Goal: Transaction & Acquisition: Purchase product/service

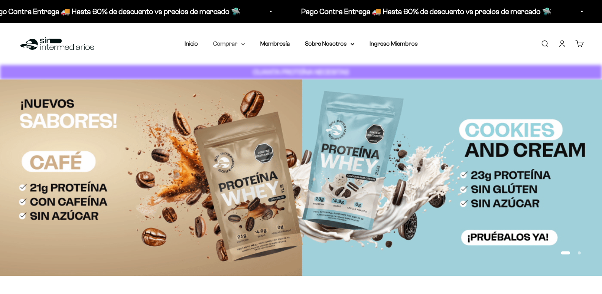
click at [241, 45] on summary "Comprar" at bounding box center [229, 44] width 32 height 10
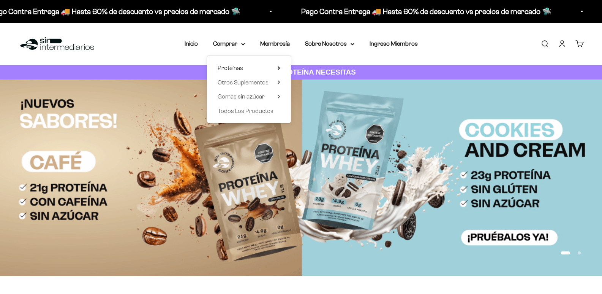
click at [237, 66] on span "Proteínas" at bounding box center [230, 68] width 25 height 6
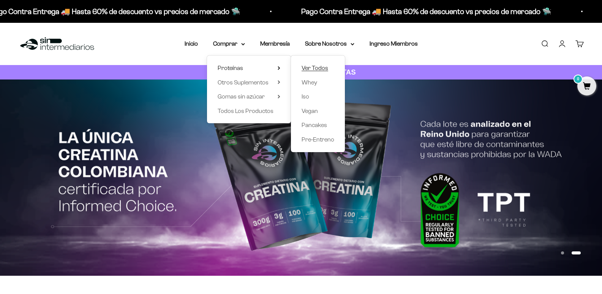
click at [306, 68] on span "Ver Todos" at bounding box center [315, 68] width 27 height 6
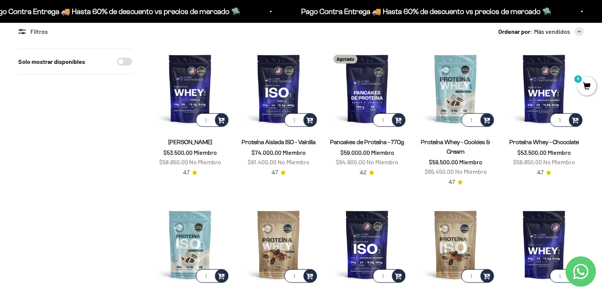
scroll to position [97, 0]
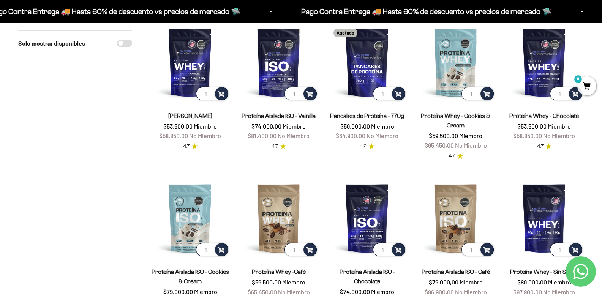
drag, startPoint x: 608, startPoint y: 49, endPoint x: 608, endPoint y: 56, distance: 6.5
click at [290, 75] on img at bounding box center [278, 61] width 79 height 79
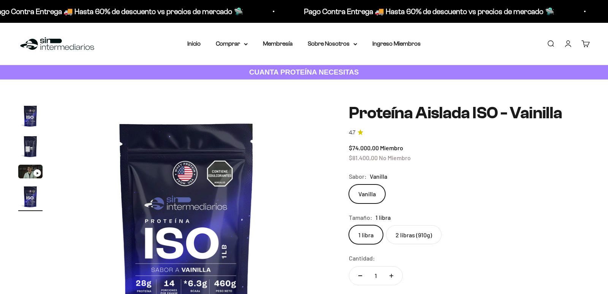
click at [417, 228] on label "2 libras (910g)" at bounding box center [413, 234] width 55 height 19
click at [349, 225] on input "2 libras (910g)" at bounding box center [349, 225] width 0 height 0
radio input "true"
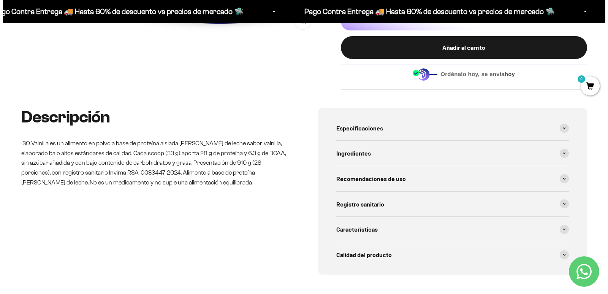
scroll to position [287, 0]
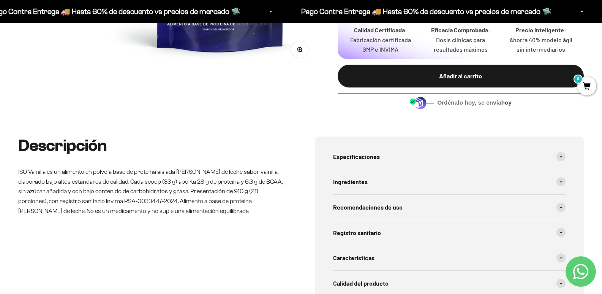
click at [492, 77] on div "Añadir al carrito" at bounding box center [461, 76] width 216 height 10
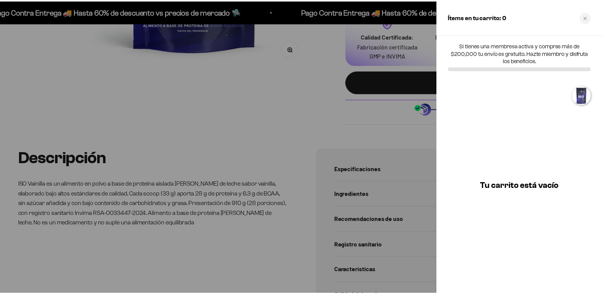
scroll to position [0, 783]
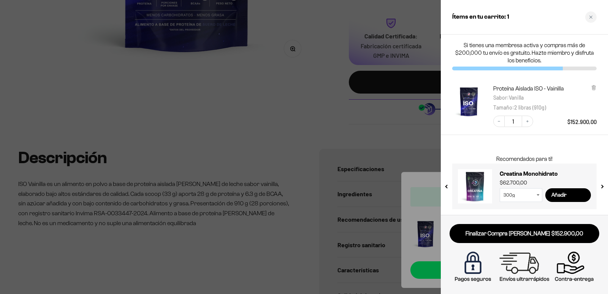
click at [316, 127] on div at bounding box center [304, 147] width 608 height 294
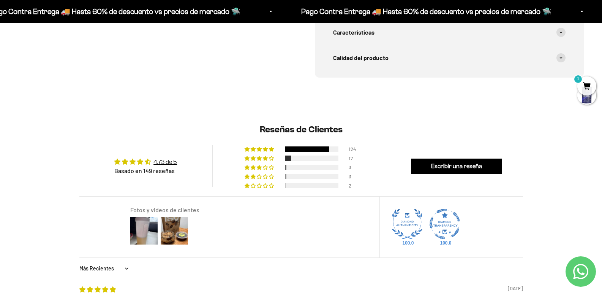
scroll to position [0, 0]
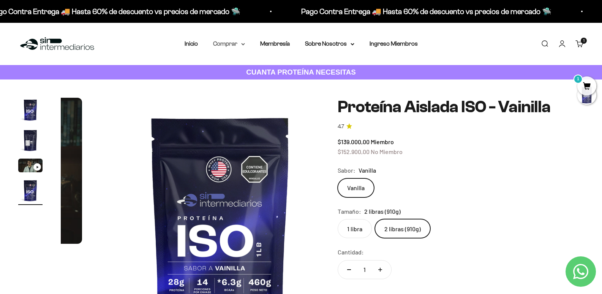
click at [242, 45] on icon at bounding box center [243, 44] width 4 height 3
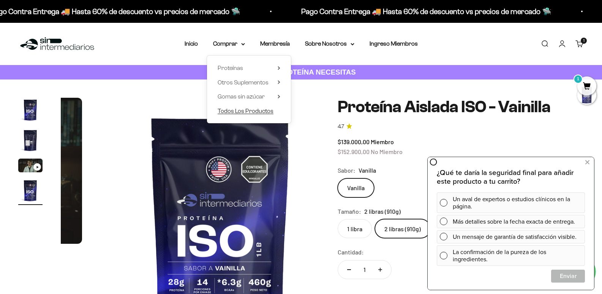
click at [231, 109] on span "Todos Los Productos" at bounding box center [246, 111] width 56 height 6
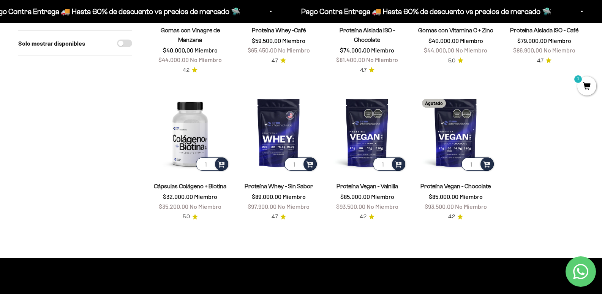
scroll to position [667, 0]
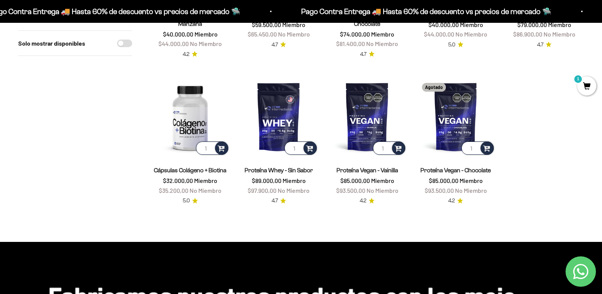
drag, startPoint x: 608, startPoint y: 36, endPoint x: 608, endPoint y: 151, distance: 114.0
click at [602, 151] on html "Ir al contenido Pago Contra Entrega 🚚 Hasta 60% de descuento vs precios de merc…" at bounding box center [301, 181] width 602 height 1696
click at [197, 132] on img at bounding box center [190, 116] width 79 height 79
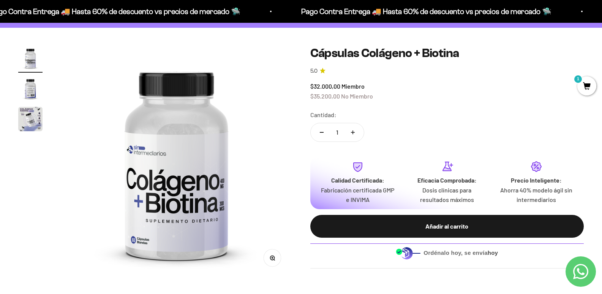
scroll to position [79, 0]
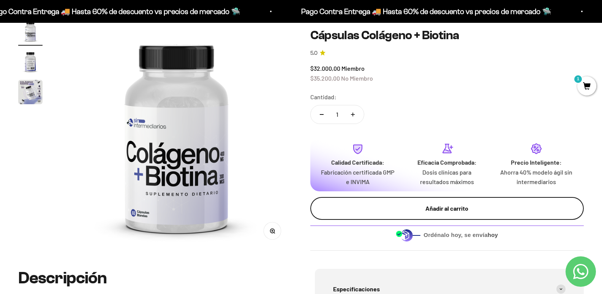
click at [480, 204] on div "Añadir al carrito" at bounding box center [448, 208] width 244 height 10
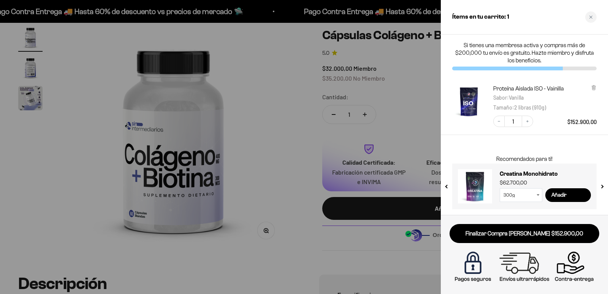
click at [298, 118] on div at bounding box center [304, 147] width 608 height 294
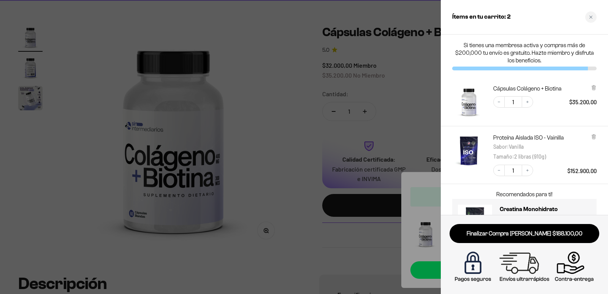
click at [252, 84] on div at bounding box center [304, 147] width 608 height 294
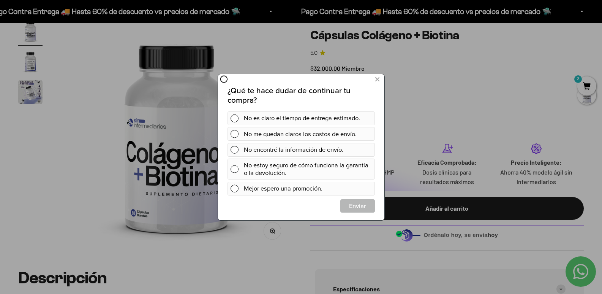
scroll to position [0, 0]
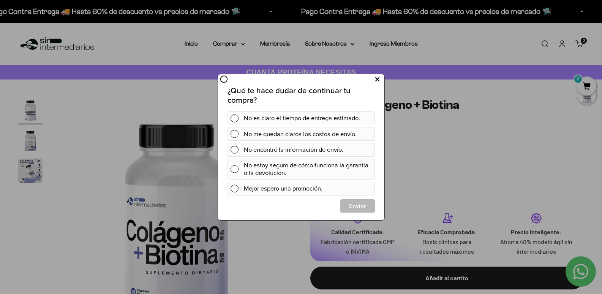
click at [374, 78] on button at bounding box center [377, 79] width 14 height 13
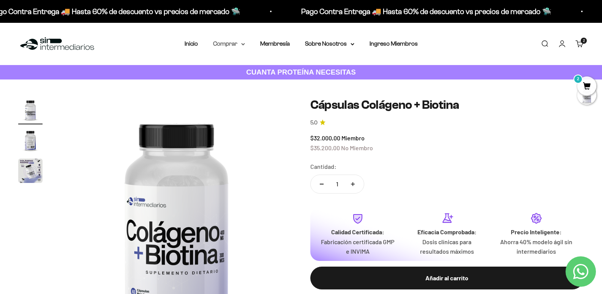
click at [244, 44] on icon at bounding box center [243, 44] width 3 height 2
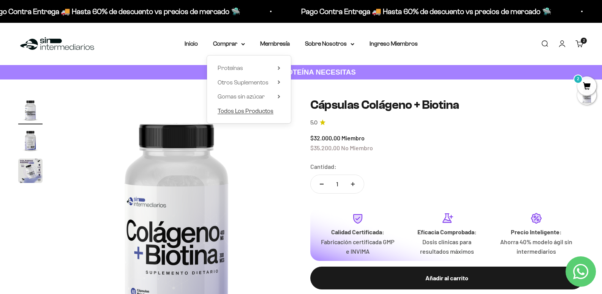
click at [240, 109] on span "Todos Los Productos" at bounding box center [246, 111] width 56 height 6
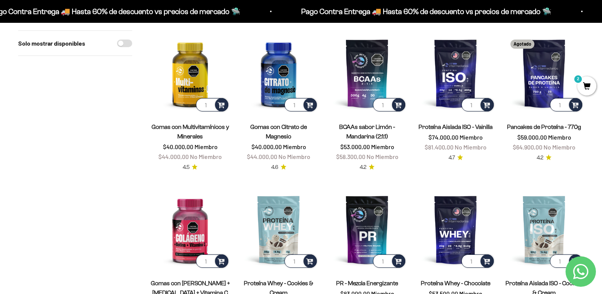
scroll to position [228, 0]
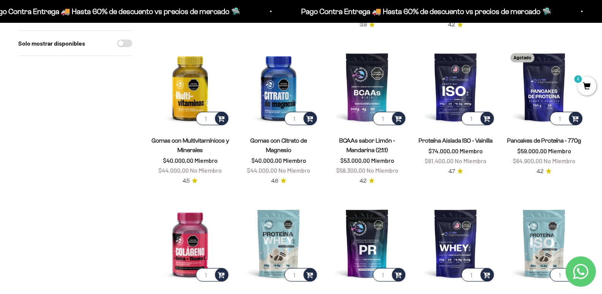
drag, startPoint x: 607, startPoint y: 38, endPoint x: 608, endPoint y: 85, distance: 46.4
click at [371, 101] on img at bounding box center [367, 86] width 79 height 79
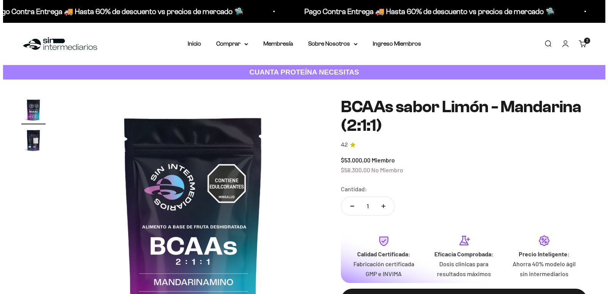
scroll to position [230, 0]
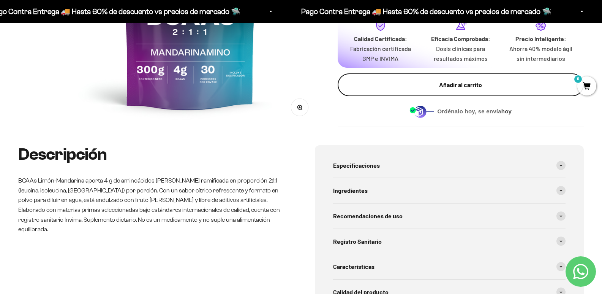
click at [497, 85] on div "Añadir al carrito" at bounding box center [461, 85] width 216 height 10
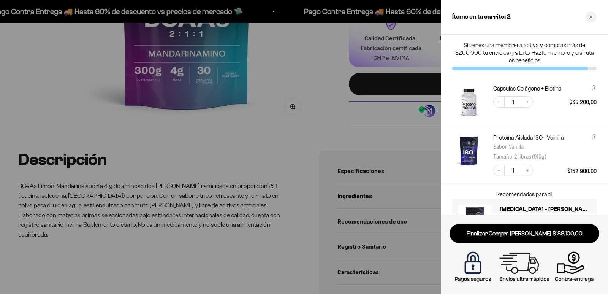
scroll to position [0, 0]
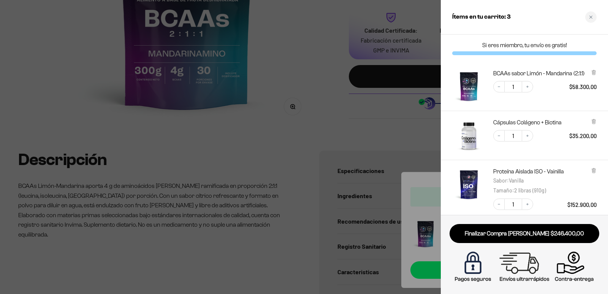
click at [518, 233] on link "Finalizar Compra [PERSON_NAME] $246.400,00" at bounding box center [525, 233] width 150 height 19
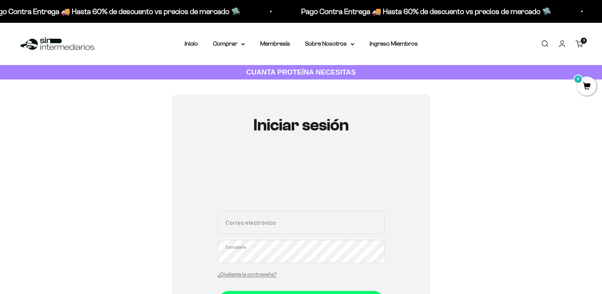
type input "[EMAIL_ADDRESS][DOMAIN_NAME]"
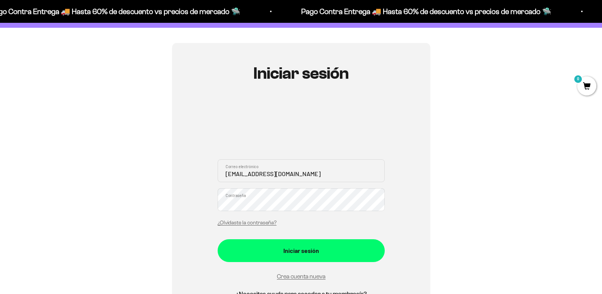
scroll to position [76, 0]
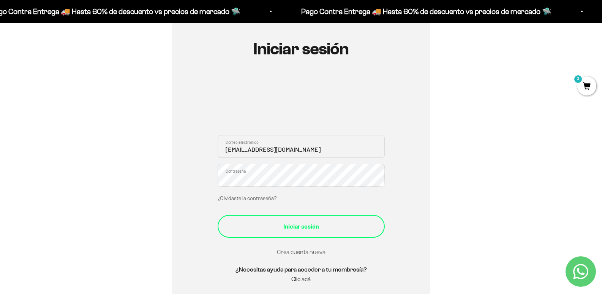
click at [343, 232] on button "Iniciar sesión" at bounding box center [301, 226] width 167 height 23
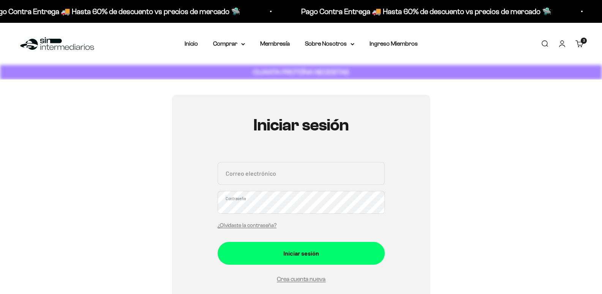
type input "[EMAIL_ADDRESS][DOMAIN_NAME]"
click at [552, 104] on div "Iniciar sesión [EMAIL_ADDRESS][DOMAIN_NAME] Correo electrónico Contraseña ¿Olvi…" at bounding box center [301, 217] width 566 height 245
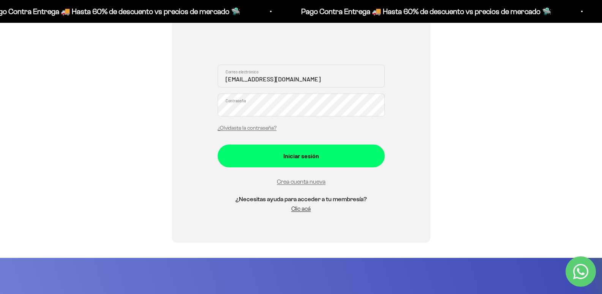
scroll to position [154, 0]
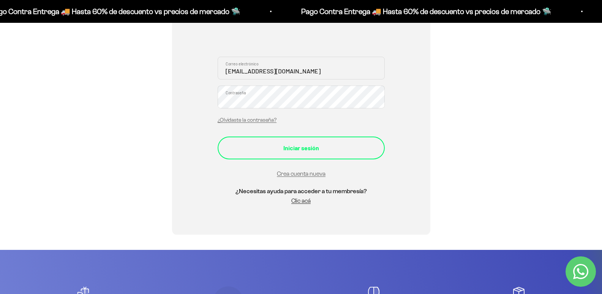
click at [314, 149] on div "Iniciar sesión" at bounding box center [301, 148] width 137 height 10
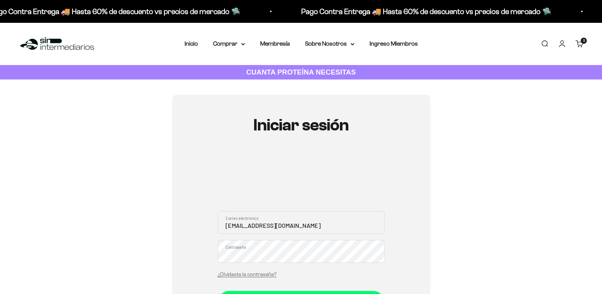
click at [582, 41] on cart-count "3 artículos 3" at bounding box center [584, 41] width 6 height 6
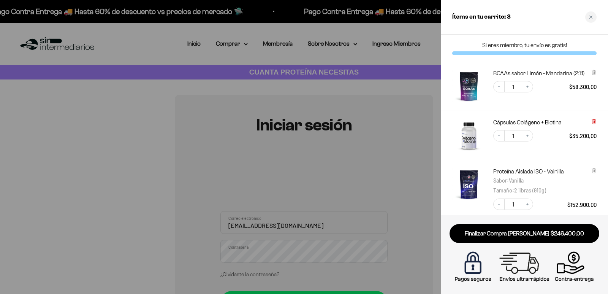
click at [594, 120] on icon at bounding box center [593, 122] width 3 height 4
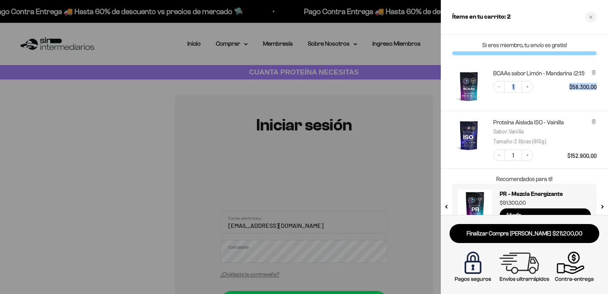
drag, startPoint x: 608, startPoint y: 64, endPoint x: 608, endPoint y: 92, distance: 27.4
click at [602, 92] on div "BCAAs sabor [PERSON_NAME] - Mandarina (2:1:1) Decrease quantity 1 Increase quan…" at bounding box center [524, 86] width 167 height 49
click at [441, 123] on div at bounding box center [304, 147] width 608 height 294
